Goal: Obtain resource: Obtain resource

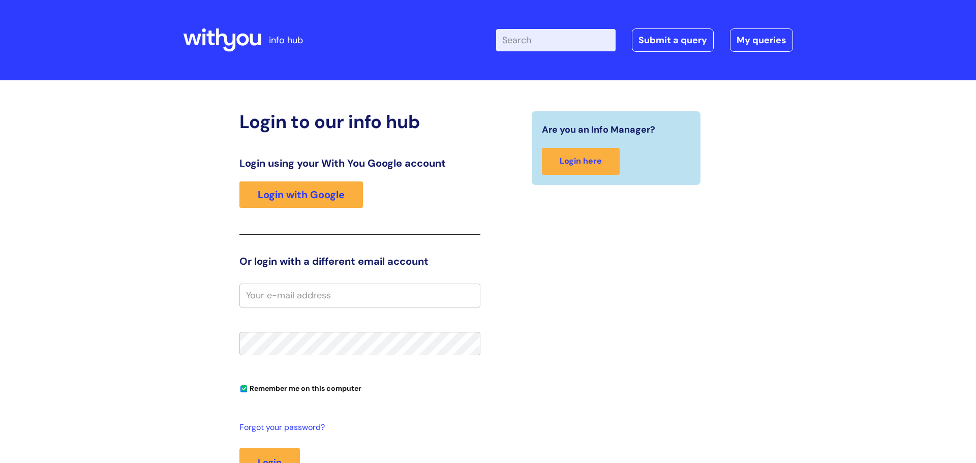
click at [338, 295] on input "email" at bounding box center [359, 295] width 241 height 23
click at [311, 185] on link "Login with Google" at bounding box center [300, 194] width 123 height 26
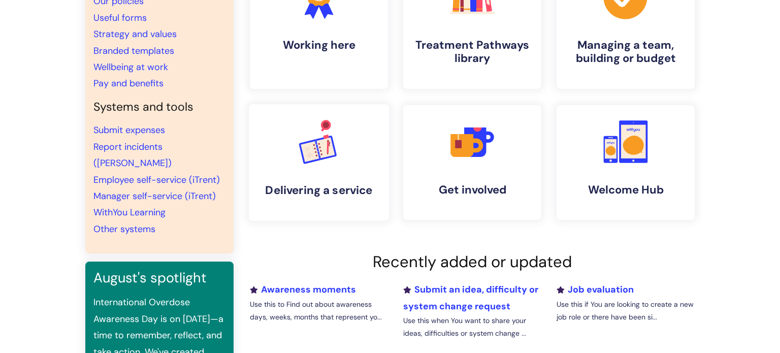
scroll to position [131, 0]
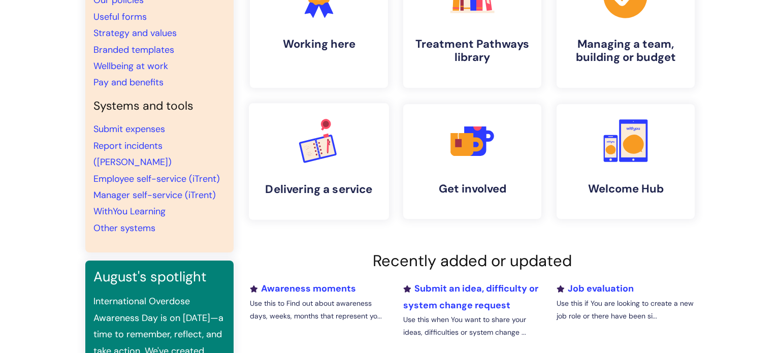
click at [351, 185] on h4 "Delivering a service" at bounding box center [319, 189] width 124 height 14
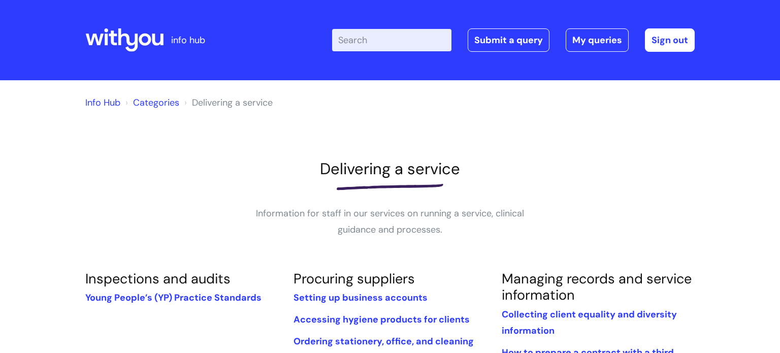
click at [88, 103] on link "Info Hub" at bounding box center [102, 103] width 35 height 12
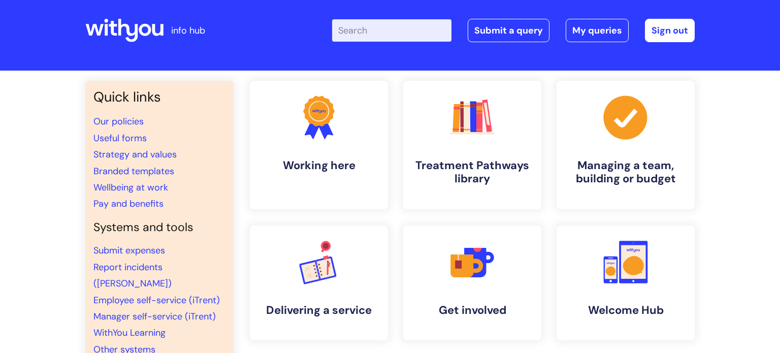
scroll to position [10, 0]
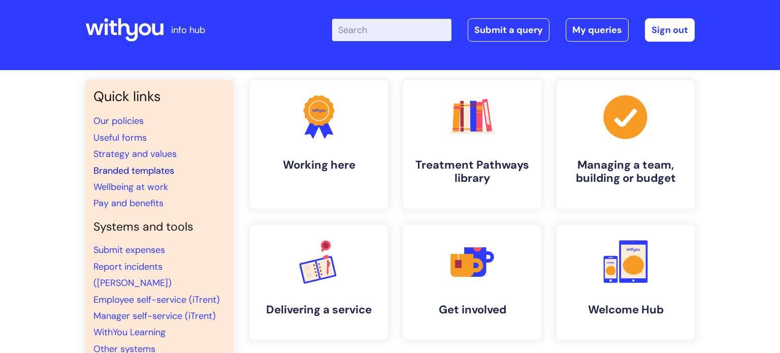
click at [153, 172] on link "Branded templates" at bounding box center [133, 171] width 81 height 12
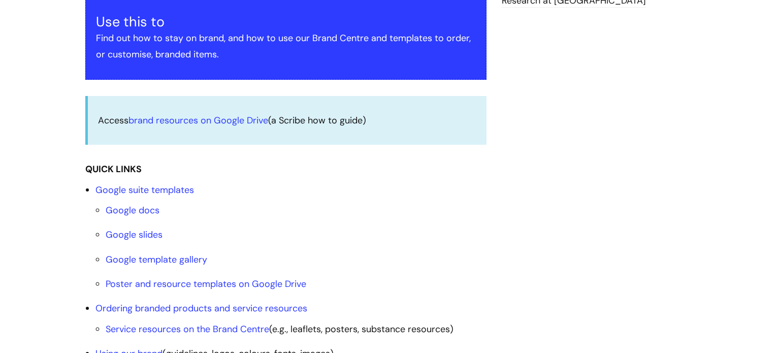
scroll to position [254, 0]
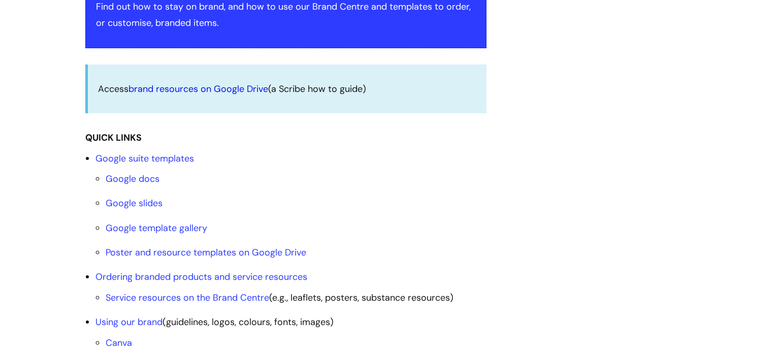
click at [214, 88] on link "brand resources on Google Drive" at bounding box center [199, 89] width 140 height 12
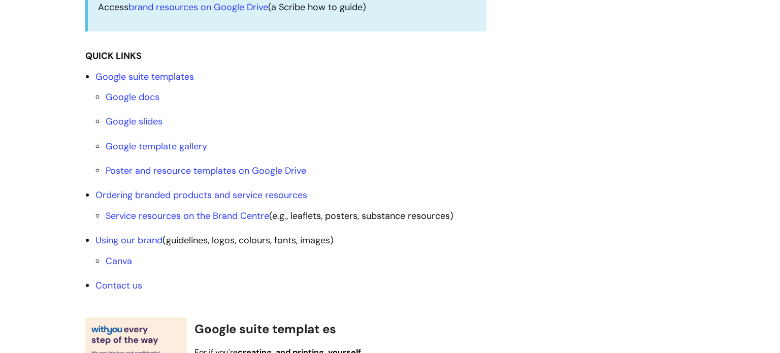
scroll to position [372, 0]
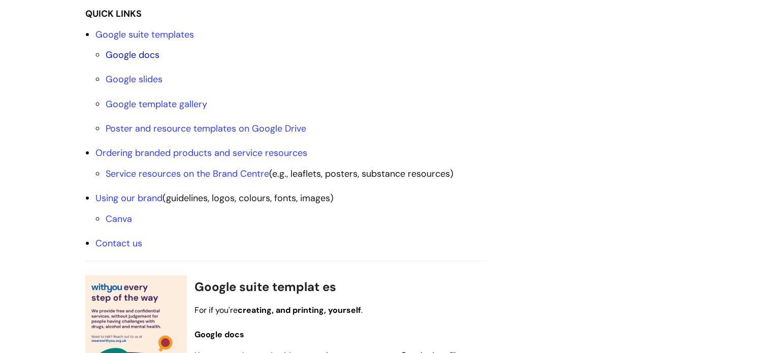
click at [144, 54] on link "Google docs" at bounding box center [133, 55] width 54 height 12
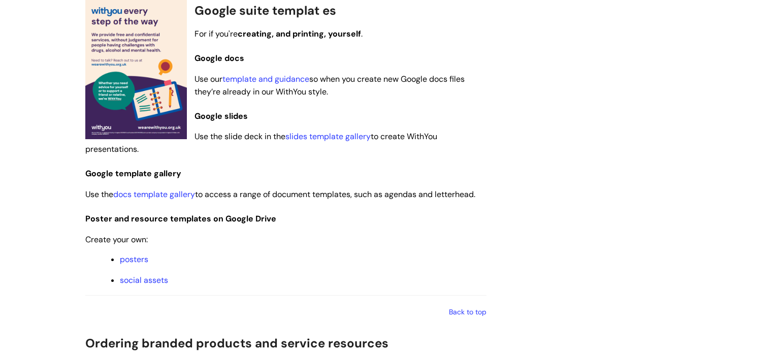
scroll to position [650, 0]
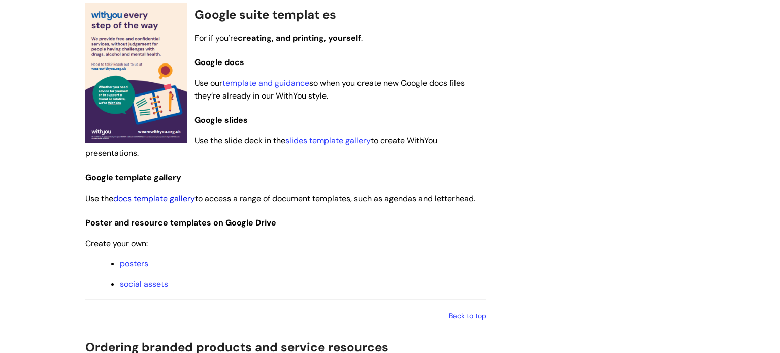
click at [194, 199] on link "docs template gallery" at bounding box center [154, 198] width 82 height 11
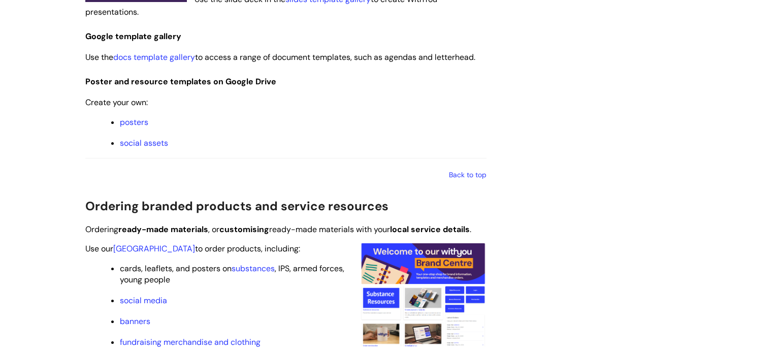
scroll to position [811, 0]
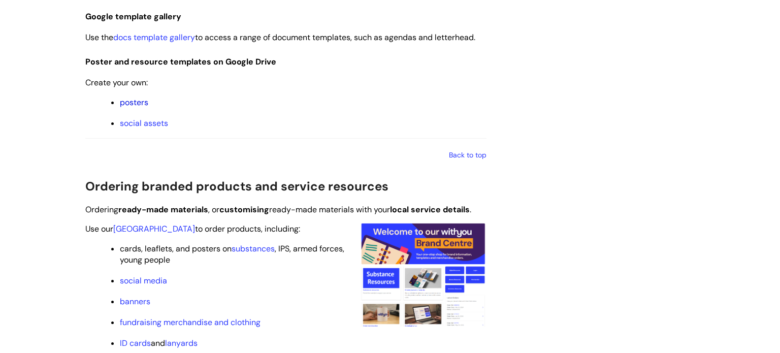
click at [147, 102] on link "posters" at bounding box center [134, 102] width 28 height 11
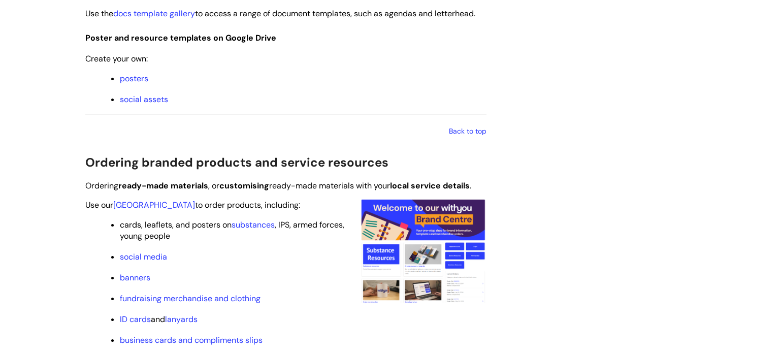
scroll to position [770, 0]
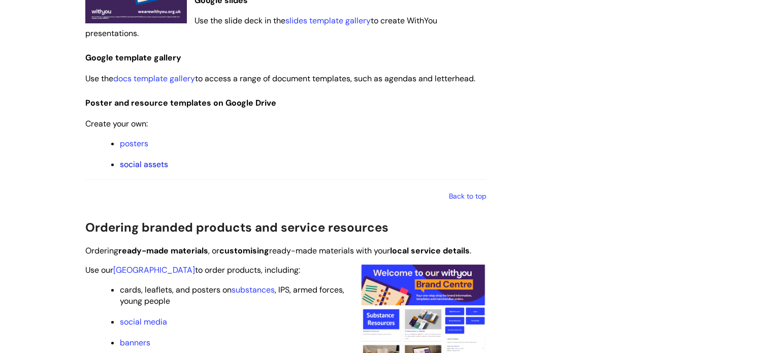
click at [149, 165] on link "social assets" at bounding box center [144, 164] width 48 height 11
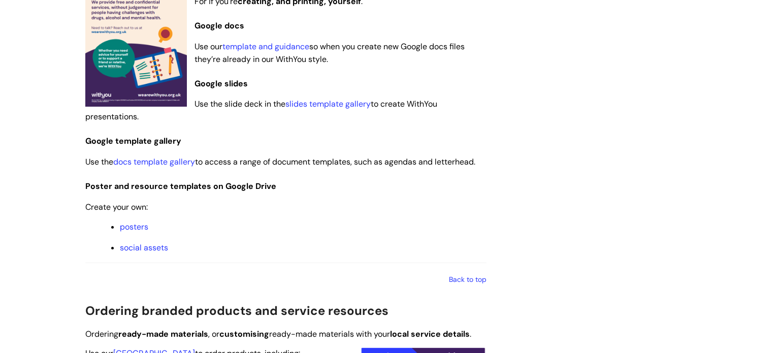
scroll to position [651, 0]
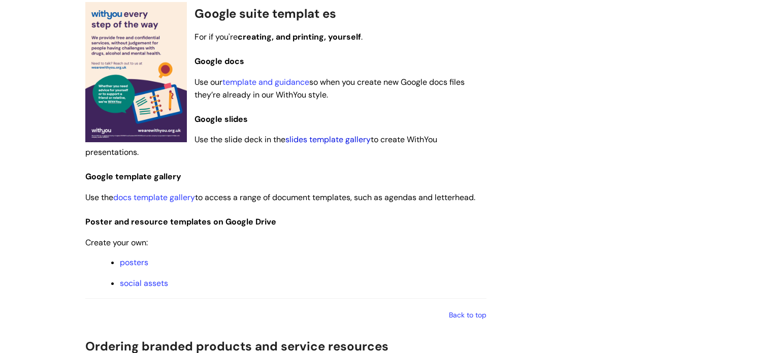
click at [343, 143] on link "slides template gallery" at bounding box center [328, 139] width 85 height 11
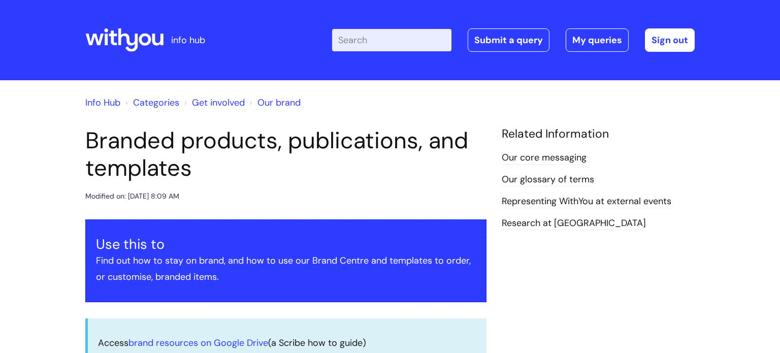
scroll to position [651, 0]
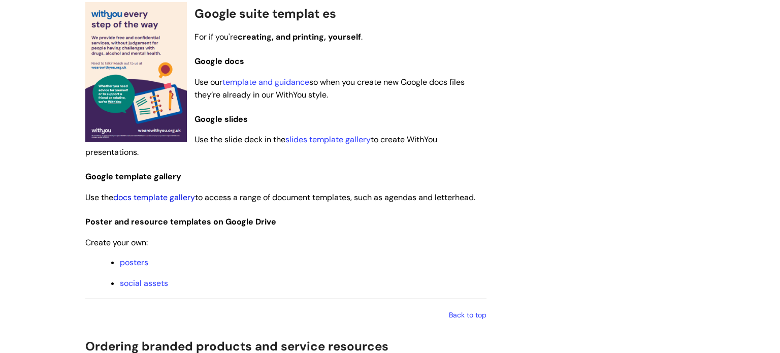
click at [147, 200] on link "docs template gallery" at bounding box center [154, 197] width 82 height 11
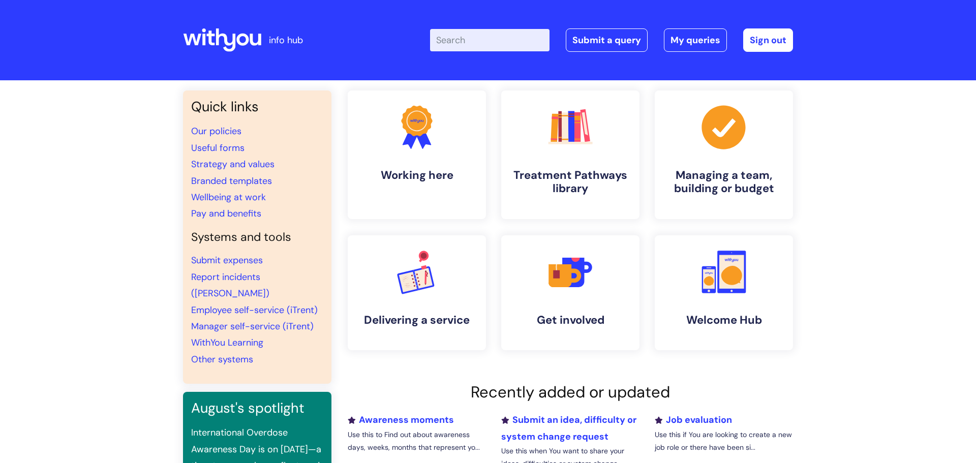
click at [493, 40] on input "Enter your search term here..." at bounding box center [489, 40] width 119 height 22
click at [481, 44] on input "Enter your search term here..." at bounding box center [489, 40] width 119 height 22
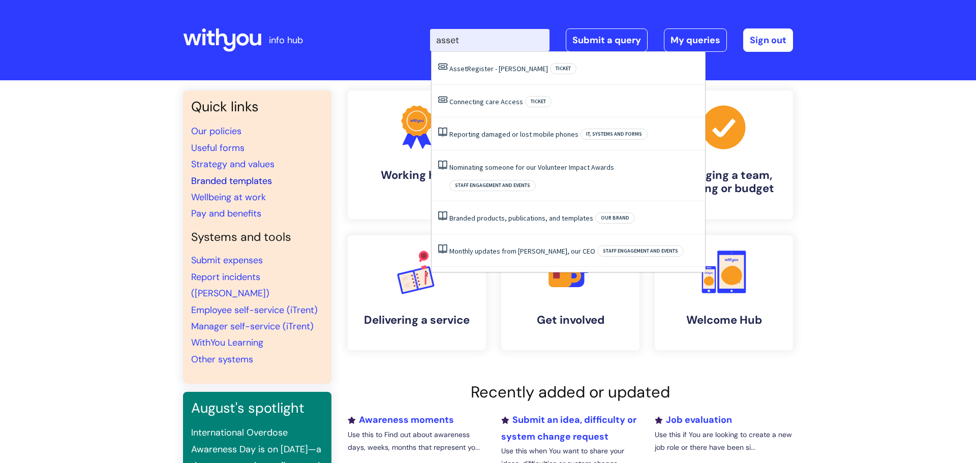
type input "asset"
click at [237, 178] on link "Branded templates" at bounding box center [231, 181] width 81 height 12
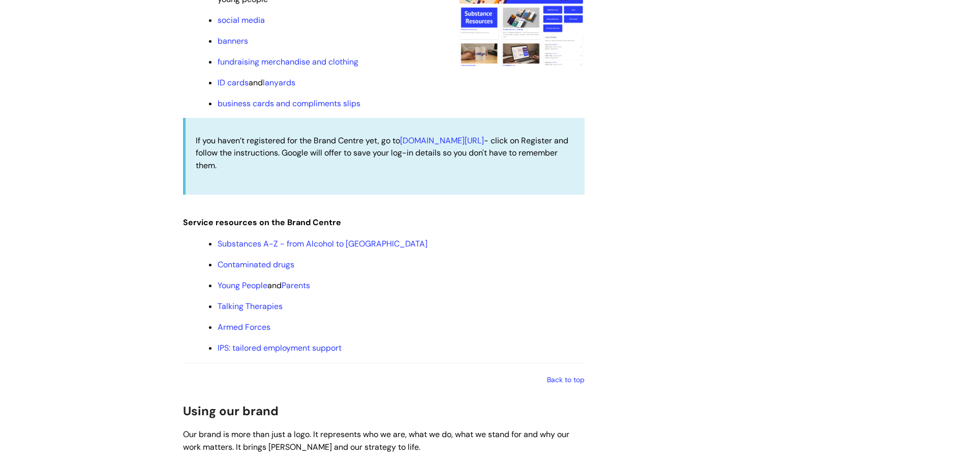
scroll to position [1377, 0]
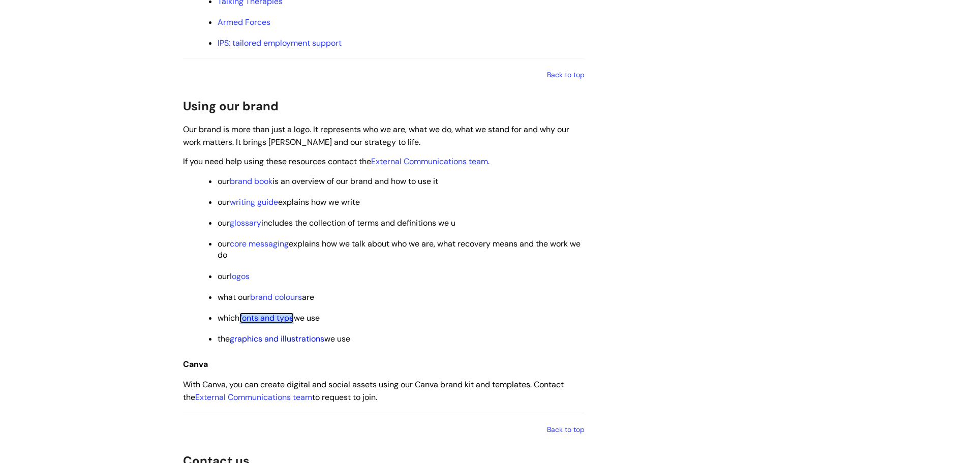
click at [291, 340] on link "graphics and illustrations" at bounding box center [277, 338] width 95 height 11
